Goal: Task Accomplishment & Management: Use online tool/utility

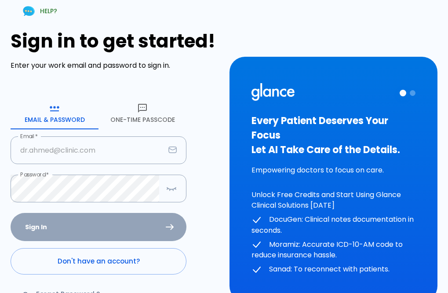
type input "[PERSON_NAME][EMAIL_ADDRESS][DOMAIN_NAME]"
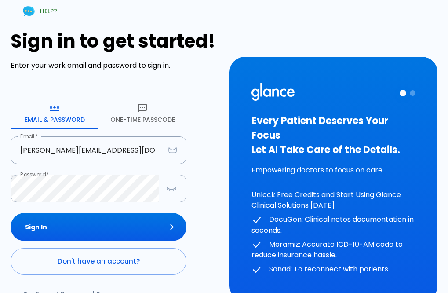
click at [71, 224] on div "Sign In Don't have an account? Forgot Password ?" at bounding box center [99, 264] width 176 height 102
click at [83, 223] on button "Sign In" at bounding box center [99, 227] width 176 height 29
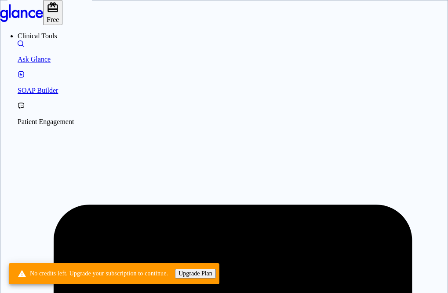
drag, startPoint x: 317, startPoint y: 237, endPoint x: 203, endPoint y: 237, distance: 113.9
drag, startPoint x: 247, startPoint y: 254, endPoint x: 171, endPoint y: 248, distance: 75.9
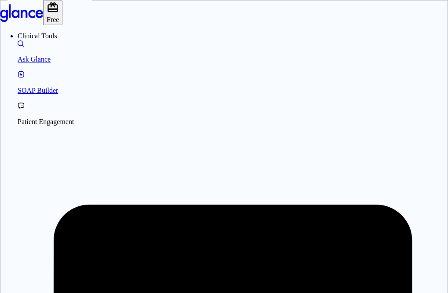
drag, startPoint x: 194, startPoint y: 237, endPoint x: 157, endPoint y: 166, distance: 80.6
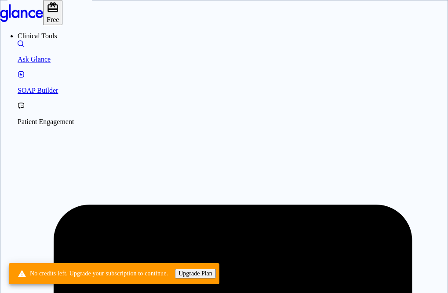
drag, startPoint x: 339, startPoint y: 240, endPoint x: 345, endPoint y: 249, distance: 11.5
paste textarea "tarted few days back s"
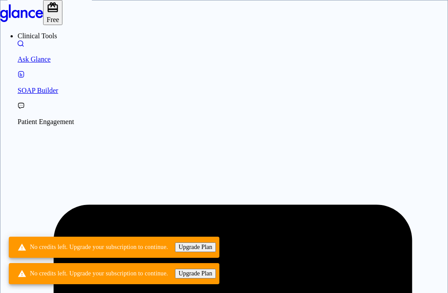
type textarea "gluteal swelling redness with radiation thigh started few days back examination"
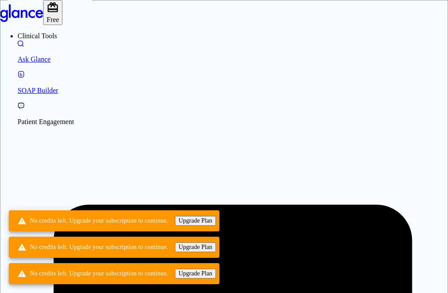
drag, startPoint x: 336, startPoint y: 268, endPoint x: 122, endPoint y: 217, distance: 220.2
